Goal: Find specific page/section: Find specific page/section

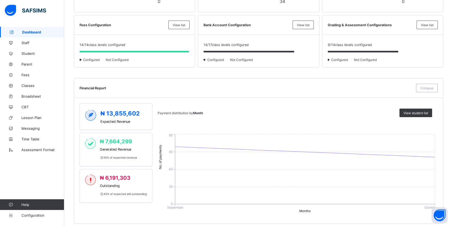
scroll to position [214, 0]
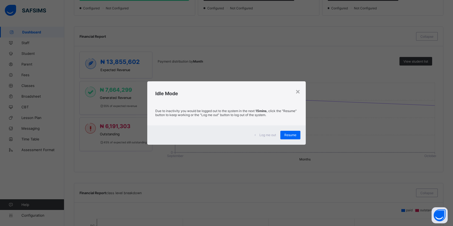
click at [293, 135] on span "Resume" at bounding box center [290, 135] width 12 height 4
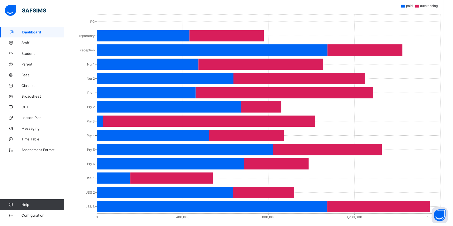
scroll to position [428, 0]
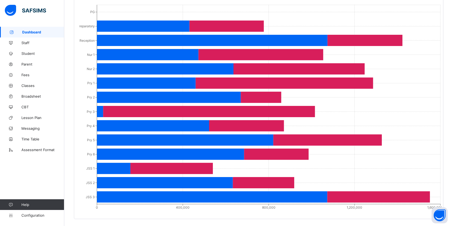
click at [30, 75] on span "Fees" at bounding box center [42, 75] width 43 height 4
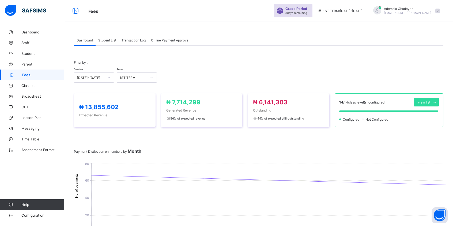
click at [108, 40] on span "Student List" at bounding box center [107, 40] width 18 height 4
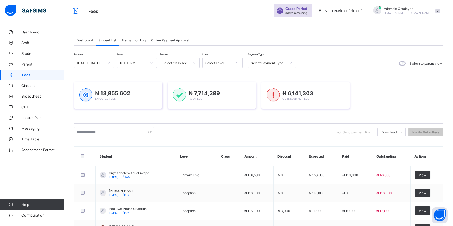
click at [226, 66] on div "Select Level" at bounding box center [217, 62] width 29 height 7
click at [218, 78] on div "Pry 3" at bounding box center [223, 79] width 40 height 8
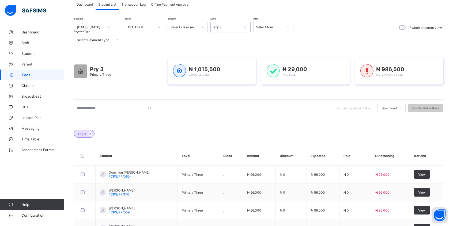
scroll to position [0, 0]
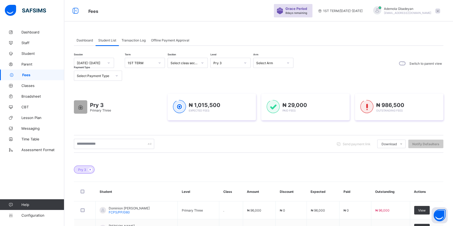
click at [84, 43] on div "Dashboard" at bounding box center [85, 40] width 22 height 11
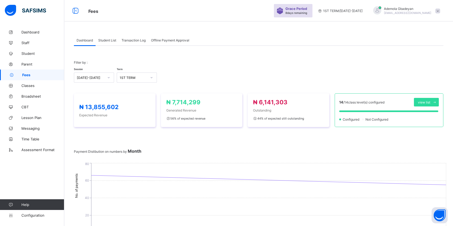
click at [110, 39] on span "Student List" at bounding box center [107, 40] width 18 height 4
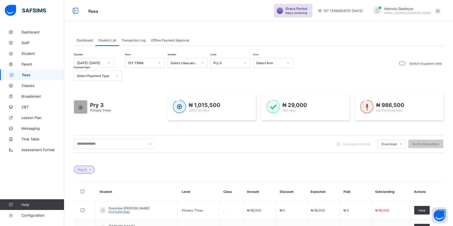
click at [220, 65] on div "Pry 3" at bounding box center [225, 62] width 29 height 7
click at [220, 82] on div "Preparatory" at bounding box center [231, 83] width 40 height 8
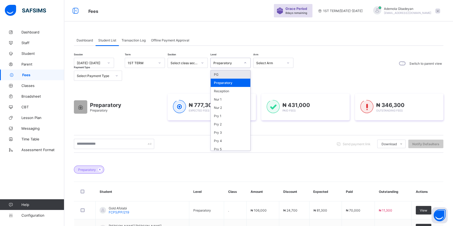
click at [237, 62] on div "Preparatory" at bounding box center [226, 63] width 27 height 4
click at [221, 91] on div "Reception" at bounding box center [231, 91] width 40 height 8
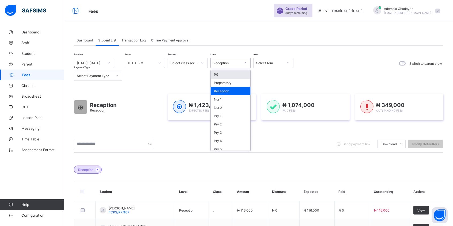
click at [231, 62] on div "Reception" at bounding box center [226, 63] width 27 height 4
click at [226, 98] on div "Nur 1" at bounding box center [231, 99] width 40 height 8
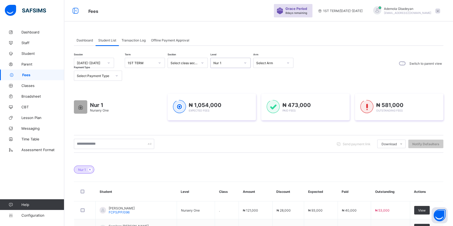
click at [229, 64] on div "Nur 1" at bounding box center [226, 63] width 27 height 4
click at [215, 109] on div "Nur 2" at bounding box center [231, 108] width 40 height 8
click at [224, 61] on div "Nur 2" at bounding box center [226, 63] width 27 height 4
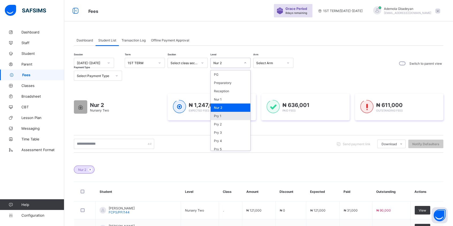
click at [221, 116] on div "Pry 1" at bounding box center [231, 116] width 40 height 8
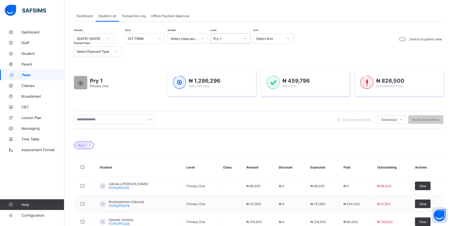
scroll to position [8, 0]
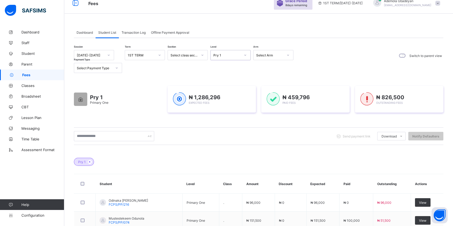
click at [223, 53] on div "Pry 1" at bounding box center [226, 55] width 27 height 4
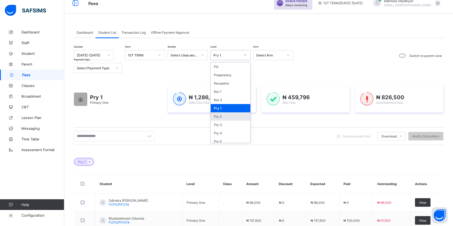
click at [216, 115] on div "Pry 2" at bounding box center [231, 116] width 40 height 8
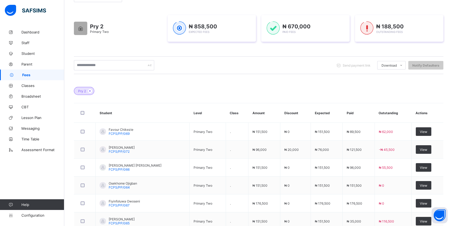
scroll to position [88, 0]
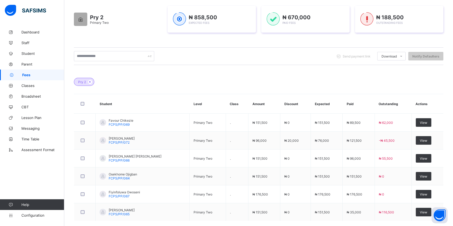
click at [425, 140] on span "View" at bounding box center [422, 141] width 7 height 4
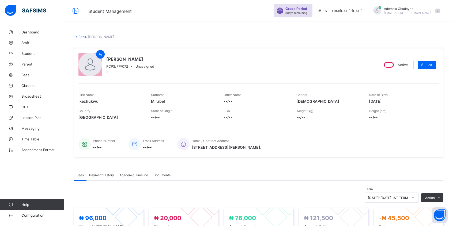
click at [82, 36] on link "Back" at bounding box center [82, 37] width 8 height 4
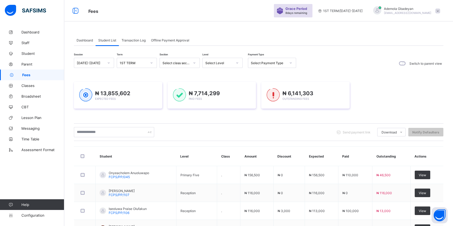
click at [423, 174] on span "View" at bounding box center [421, 175] width 7 height 4
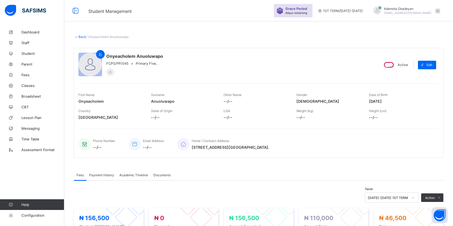
click at [26, 34] on span "Dashboard" at bounding box center [42, 32] width 43 height 4
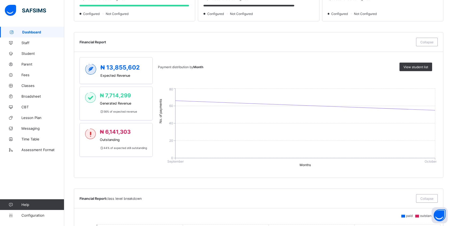
scroll to position [214, 0]
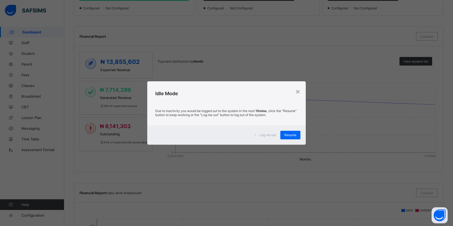
click at [298, 91] on div "×" at bounding box center [297, 91] width 5 height 9
